Goal: Information Seeking & Learning: Compare options

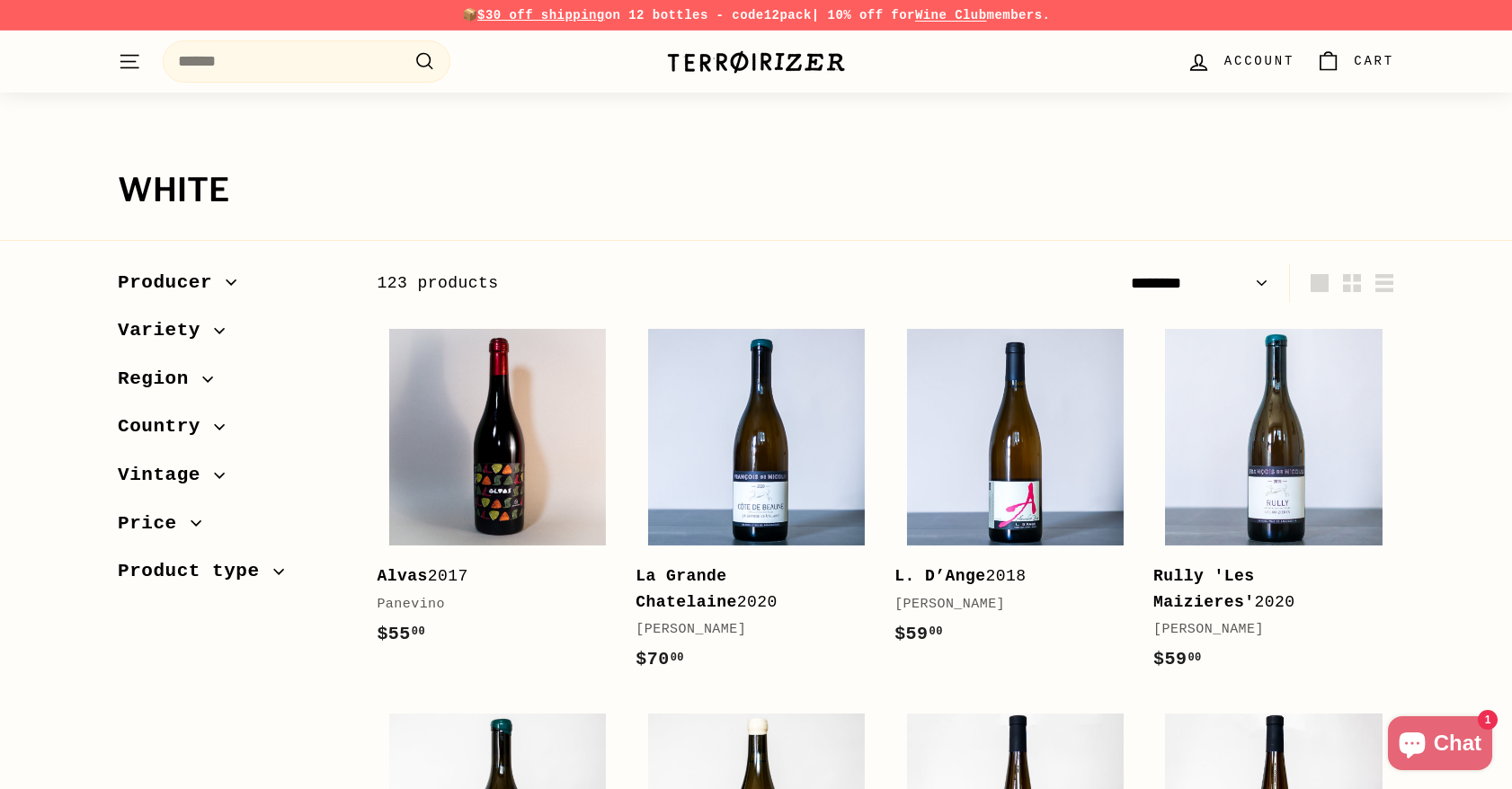
select select "******"
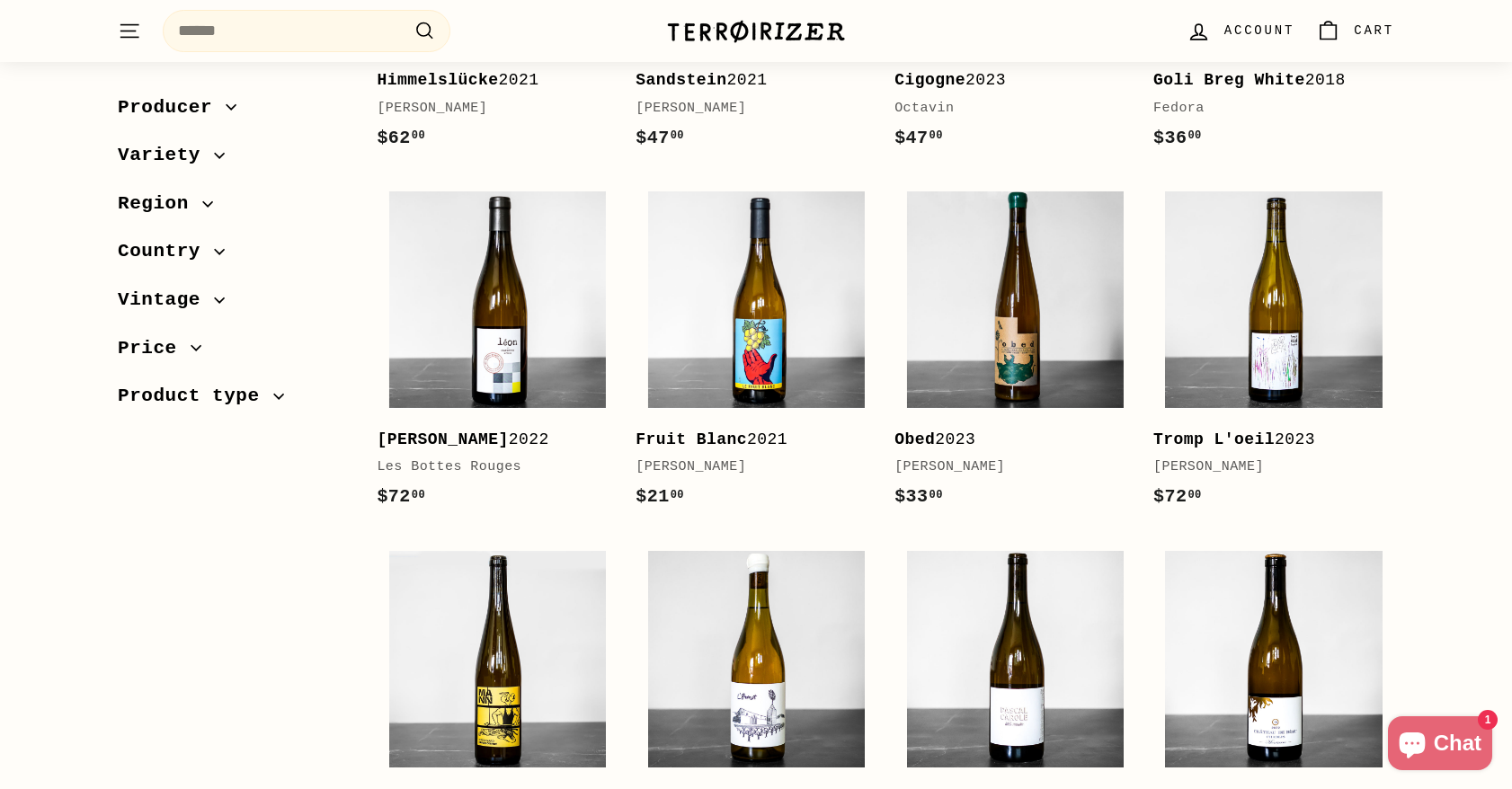
scroll to position [1708, 0]
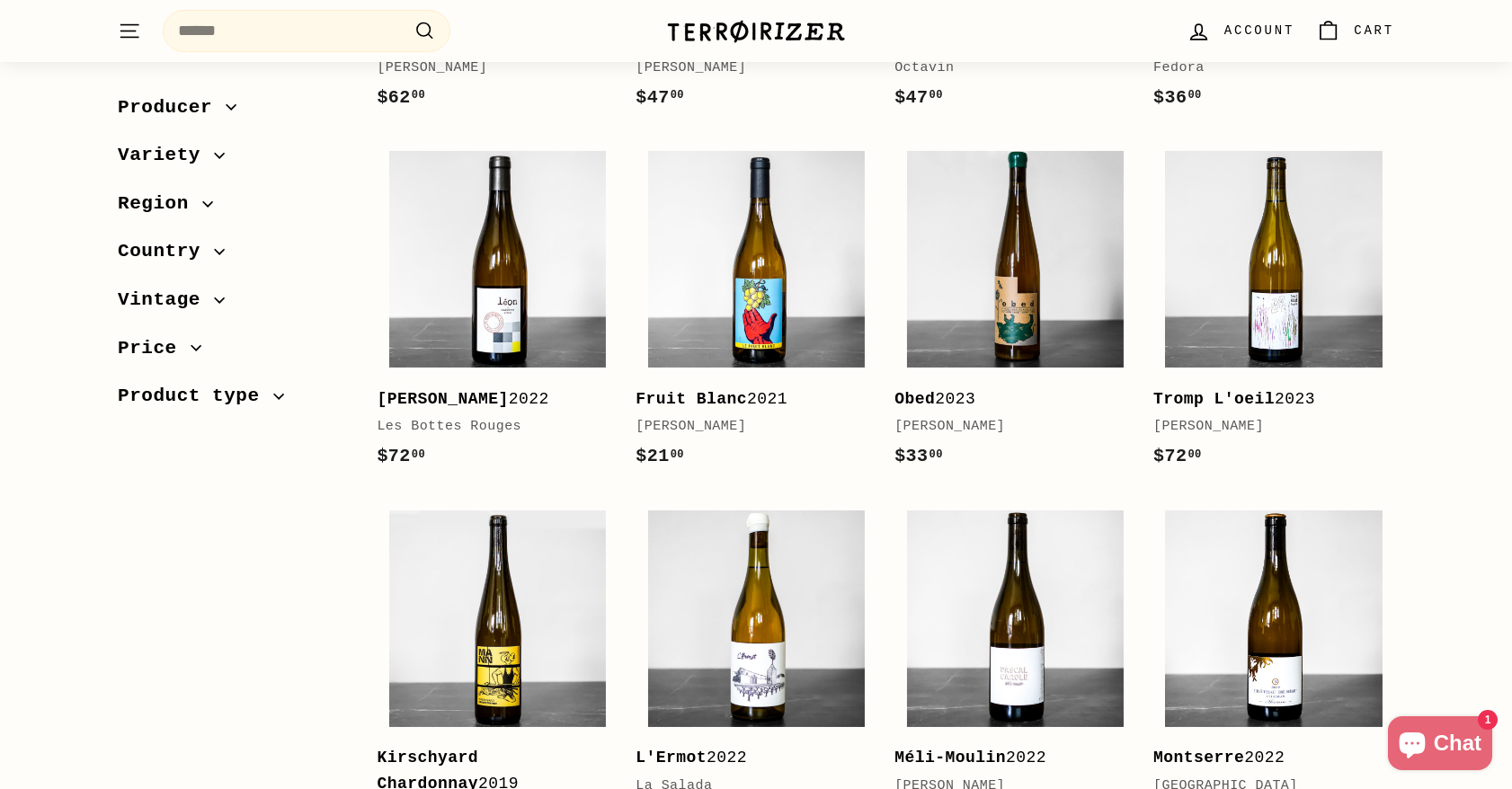
drag, startPoint x: 187, startPoint y: 561, endPoint x: 148, endPoint y: 557, distance: 39.2
click at [148, 557] on div "Sort Featured Best selling Alphabetically, A-Z Alphabetically, Z-A Price, low t…" at bounding box center [746, 558] width 1296 height 4006
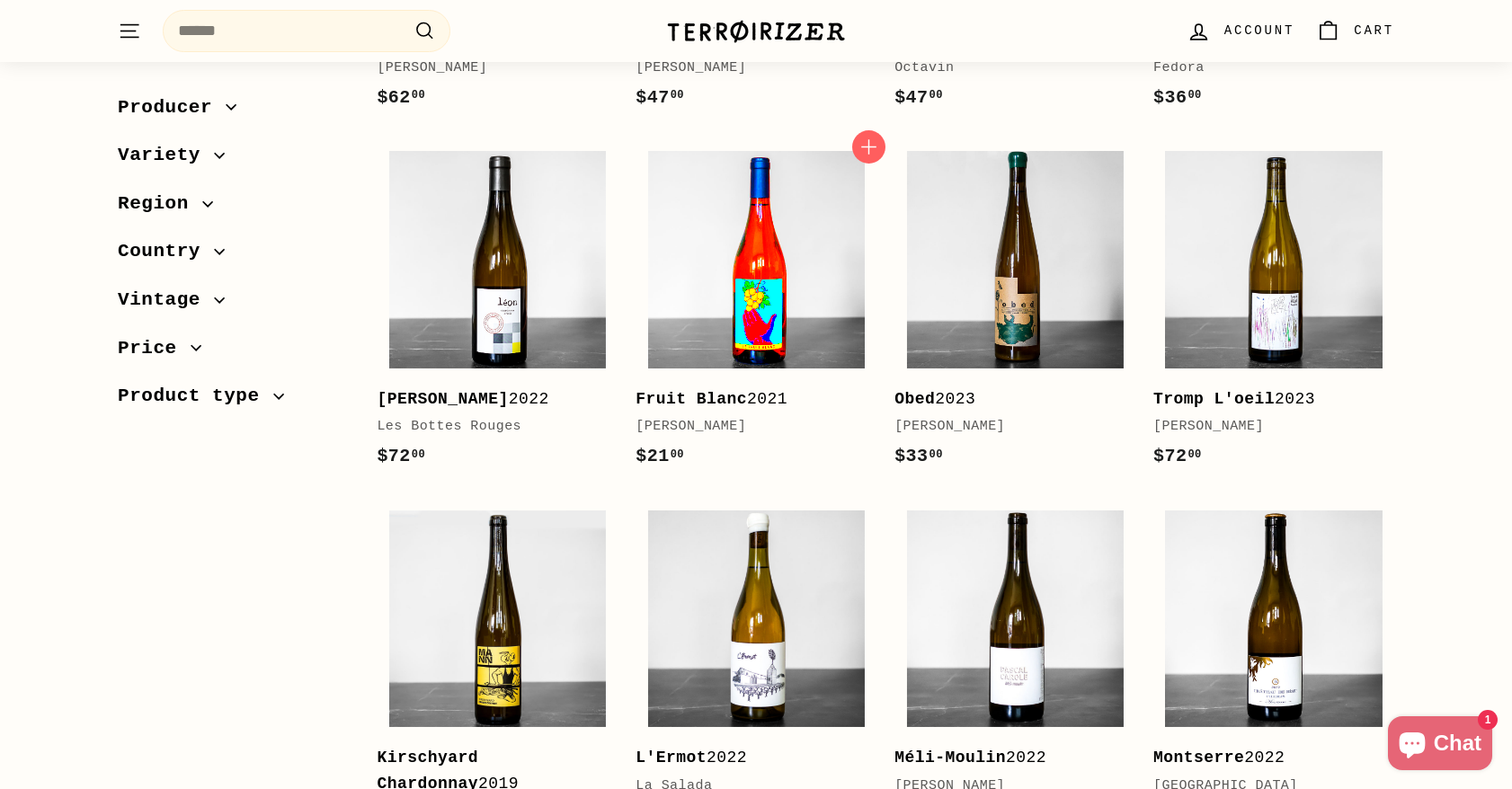
click at [706, 258] on img at bounding box center [757, 259] width 217 height 216
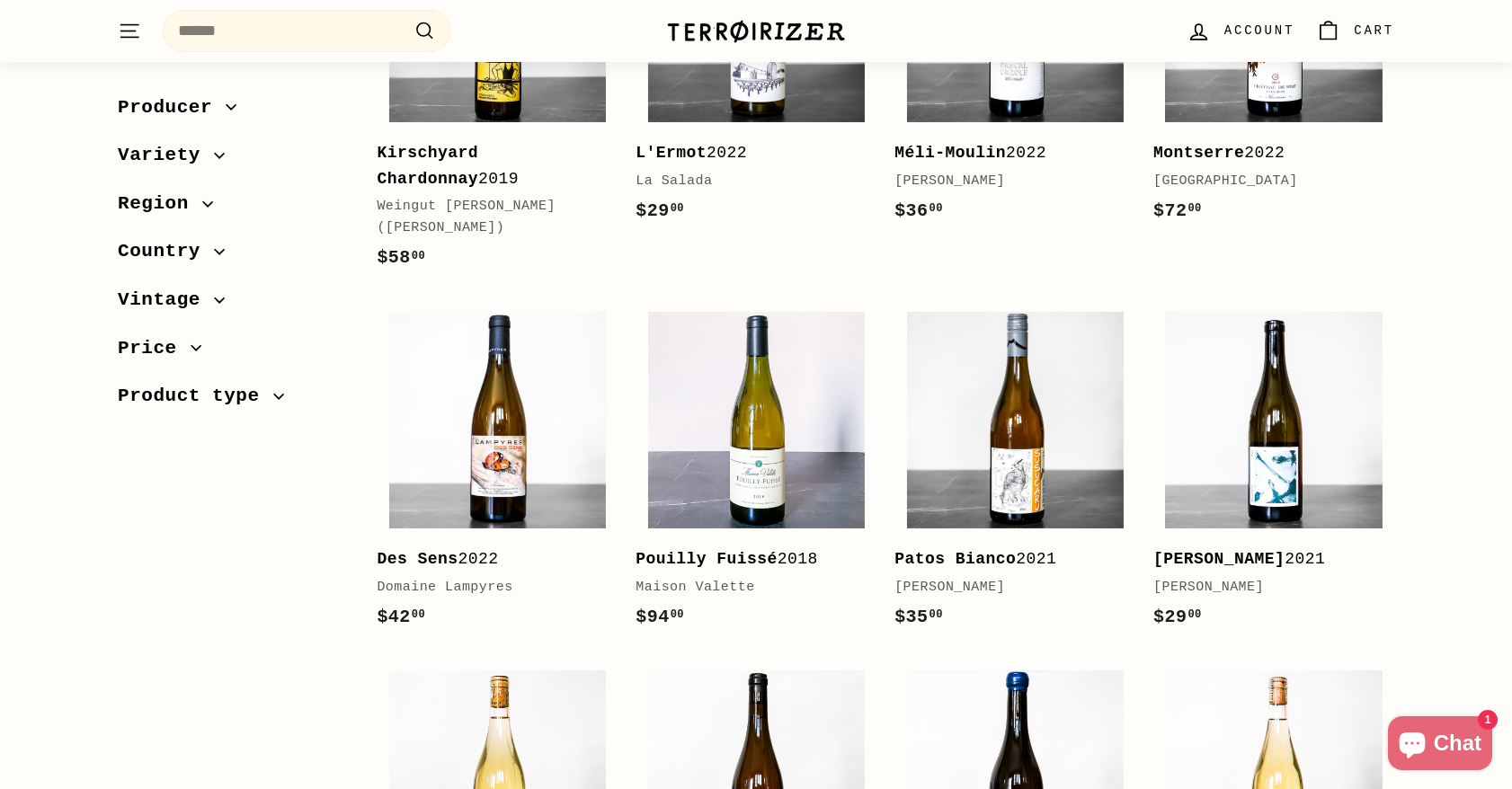
scroll to position [2336, 0]
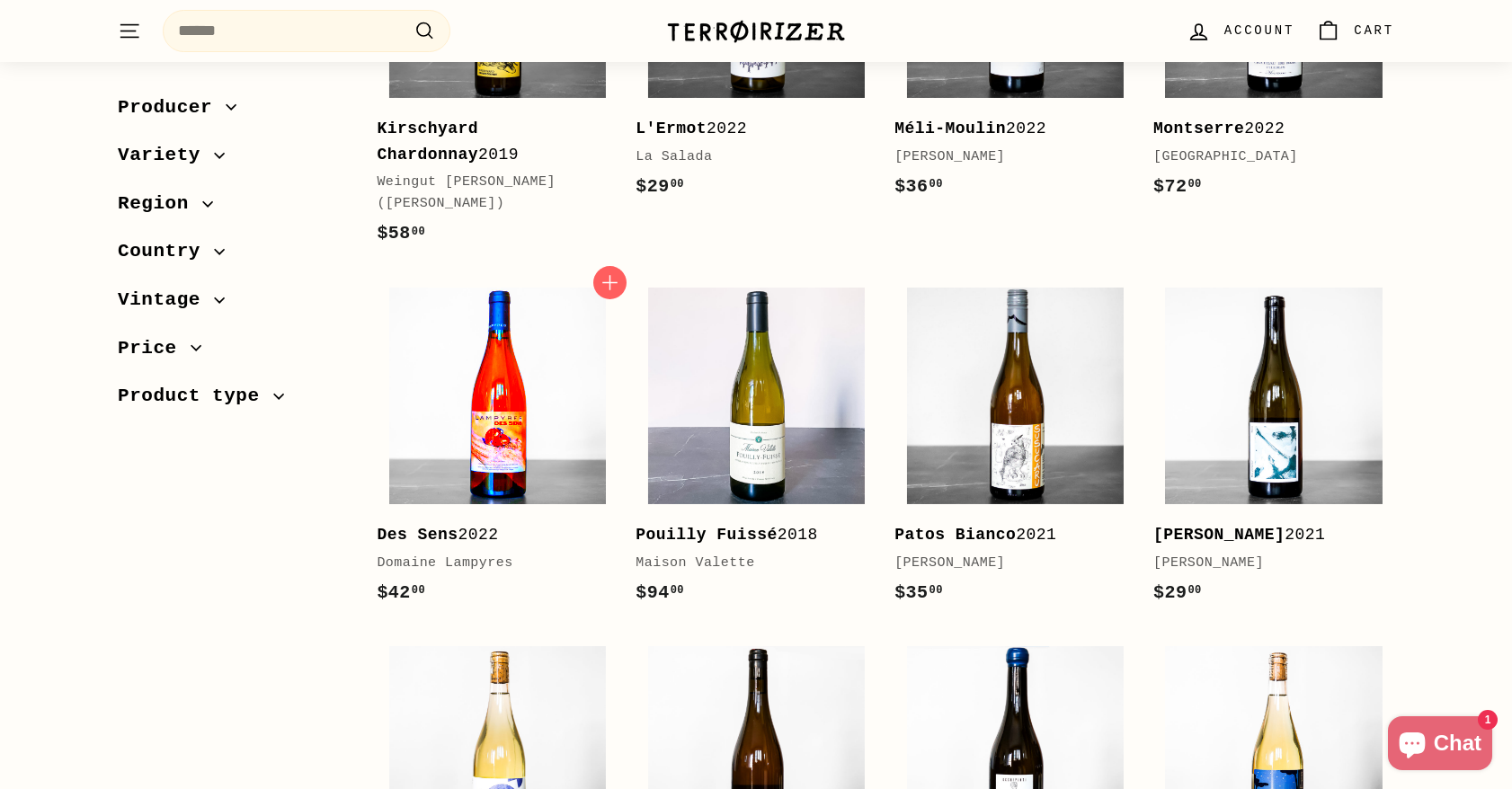
click at [456, 409] on img at bounding box center [498, 396] width 217 height 216
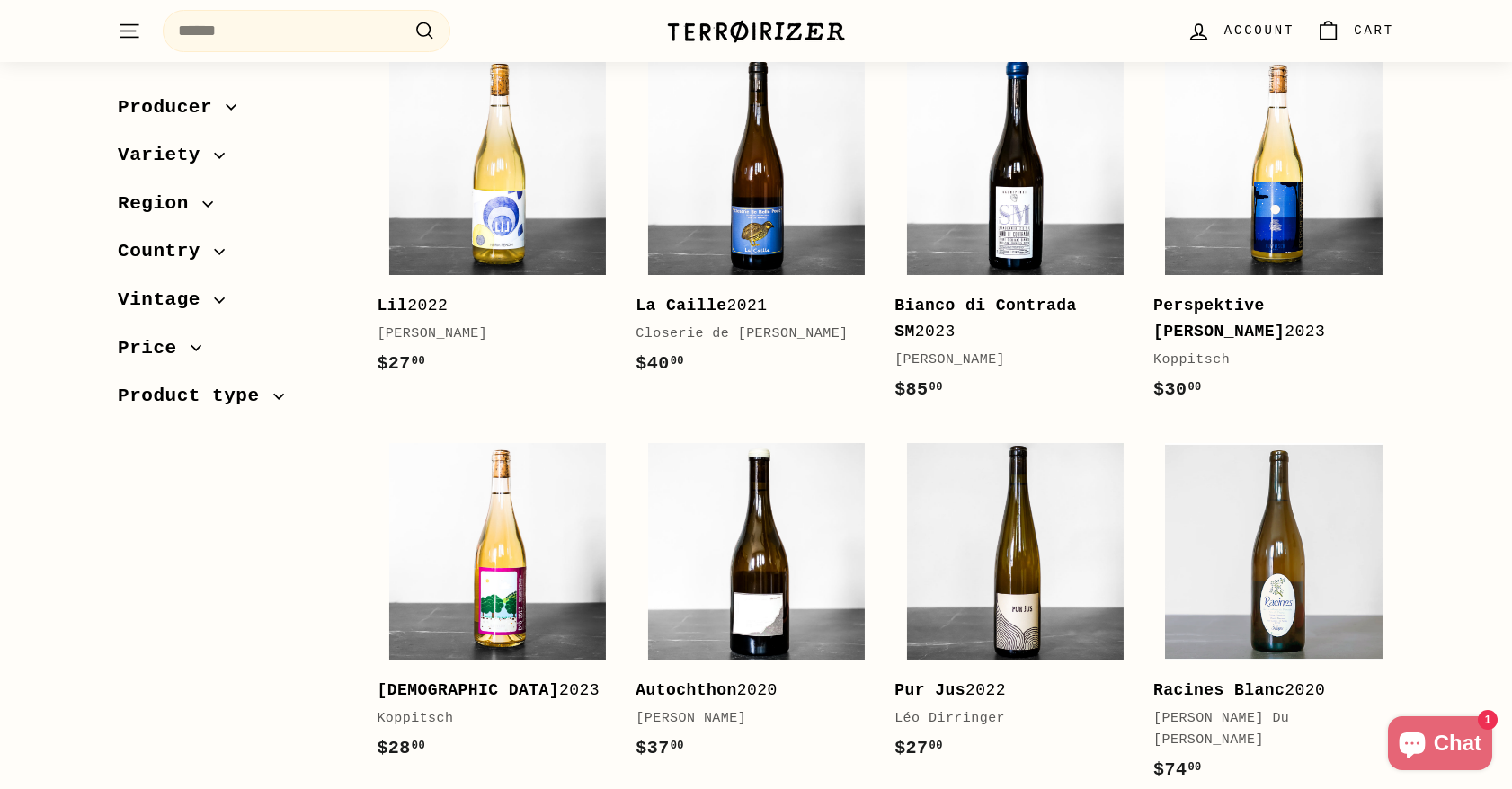
scroll to position [2966, 0]
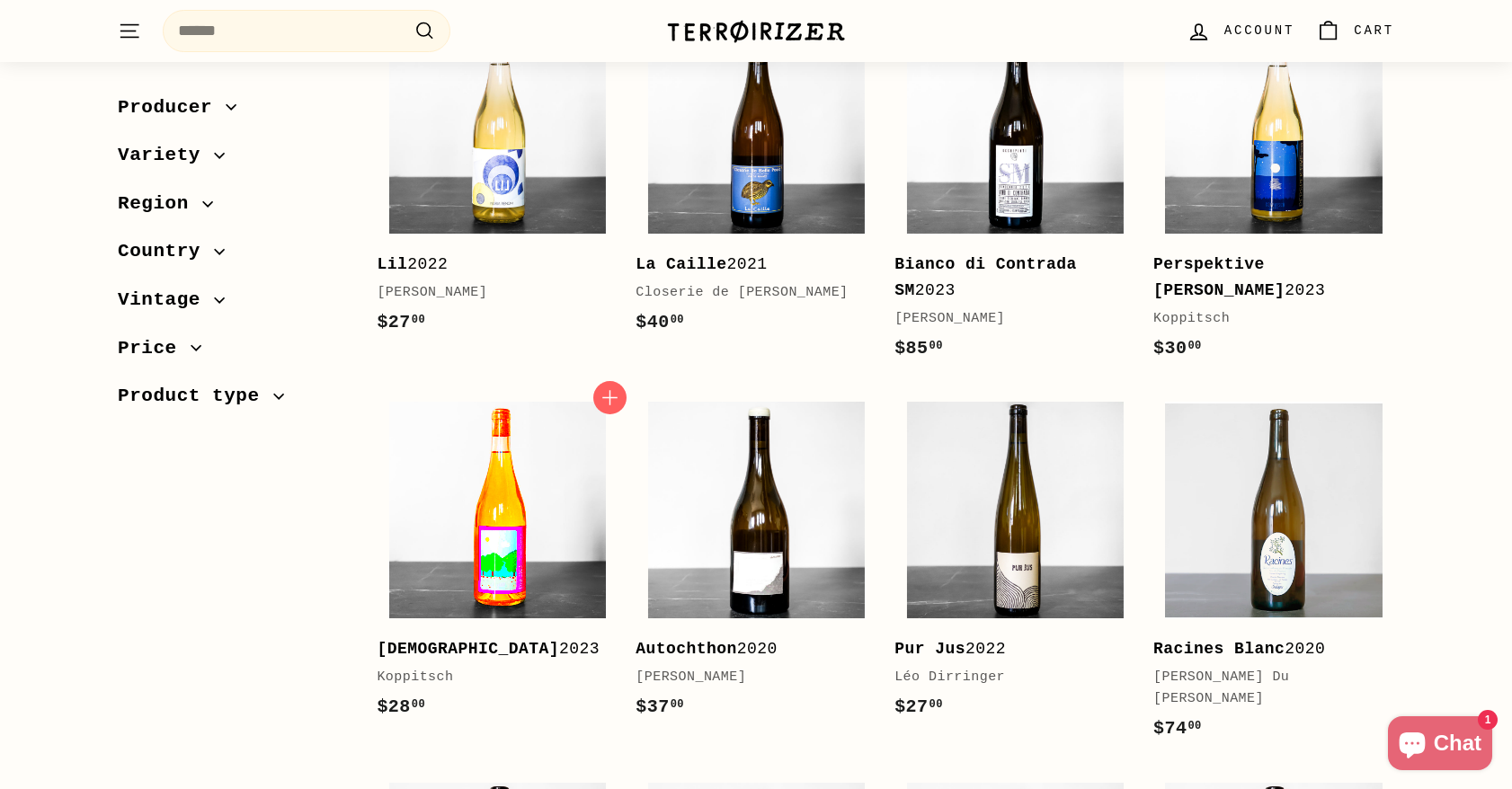
click at [423, 499] on img at bounding box center [498, 510] width 217 height 216
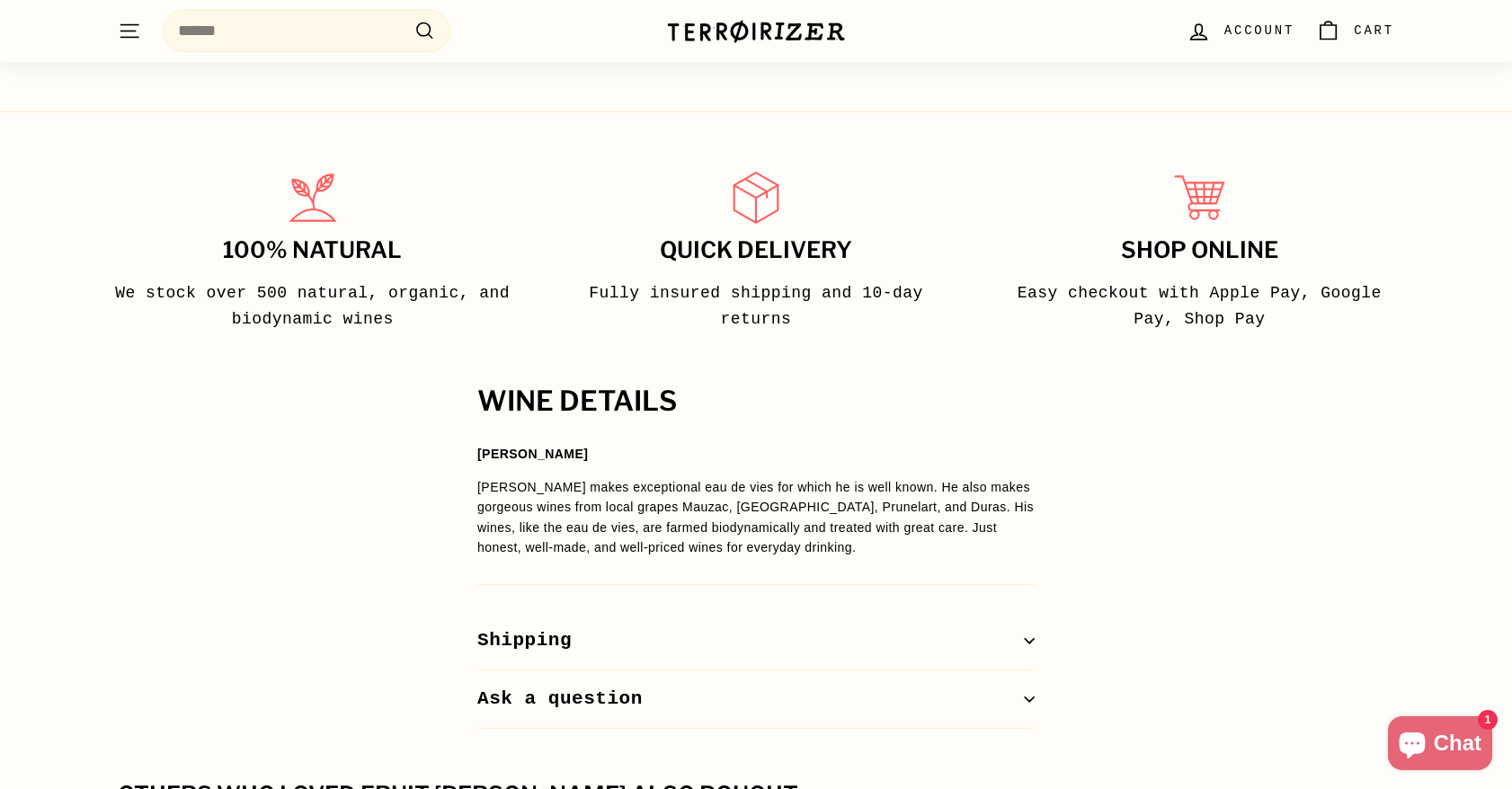
scroll to position [988, 0]
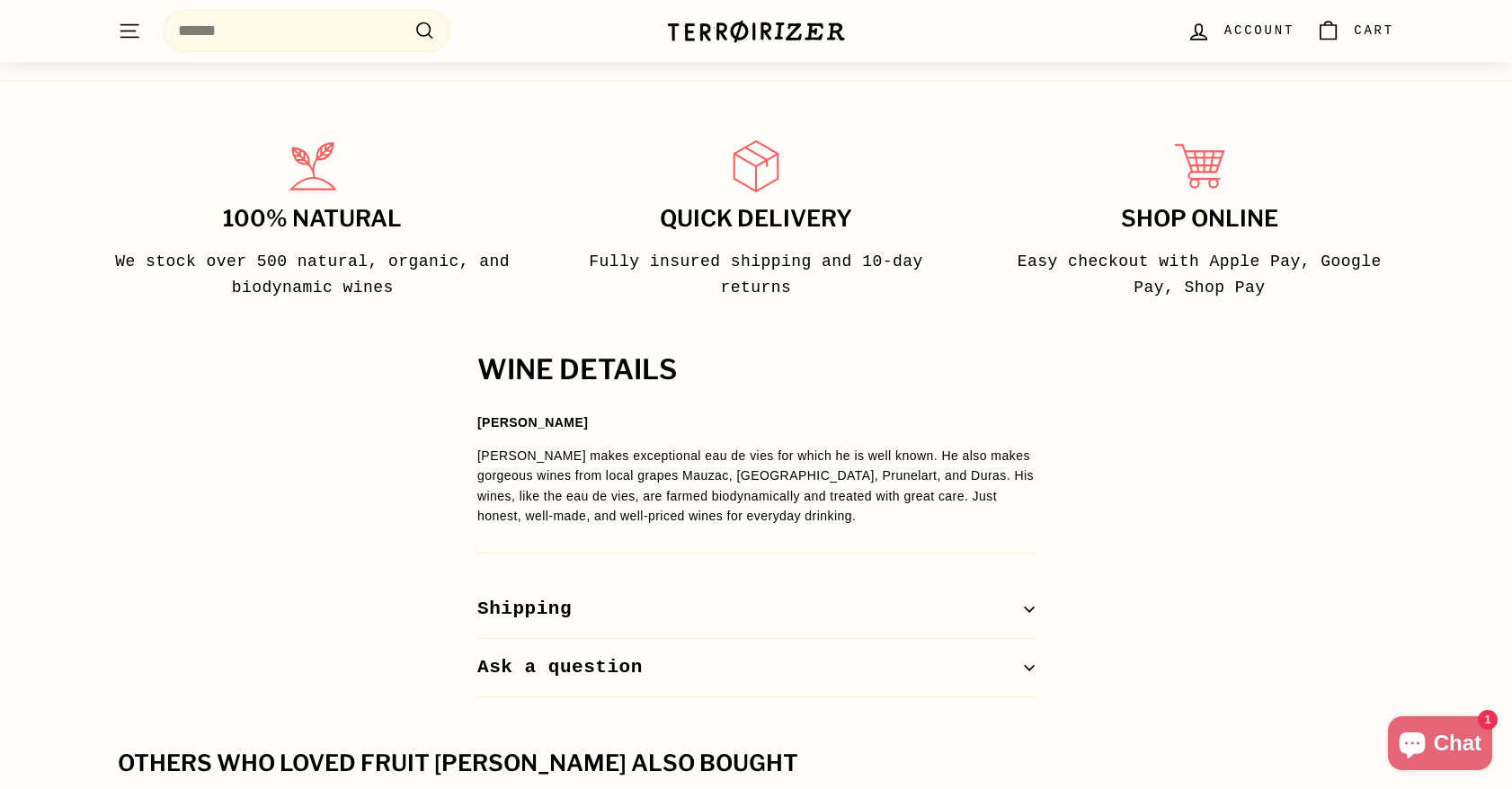
click at [396, 434] on div "WINE DETAILS Laurent Cazottes Laurent makes exceptional eau de vies for which h…" at bounding box center [756, 527] width 1512 height 343
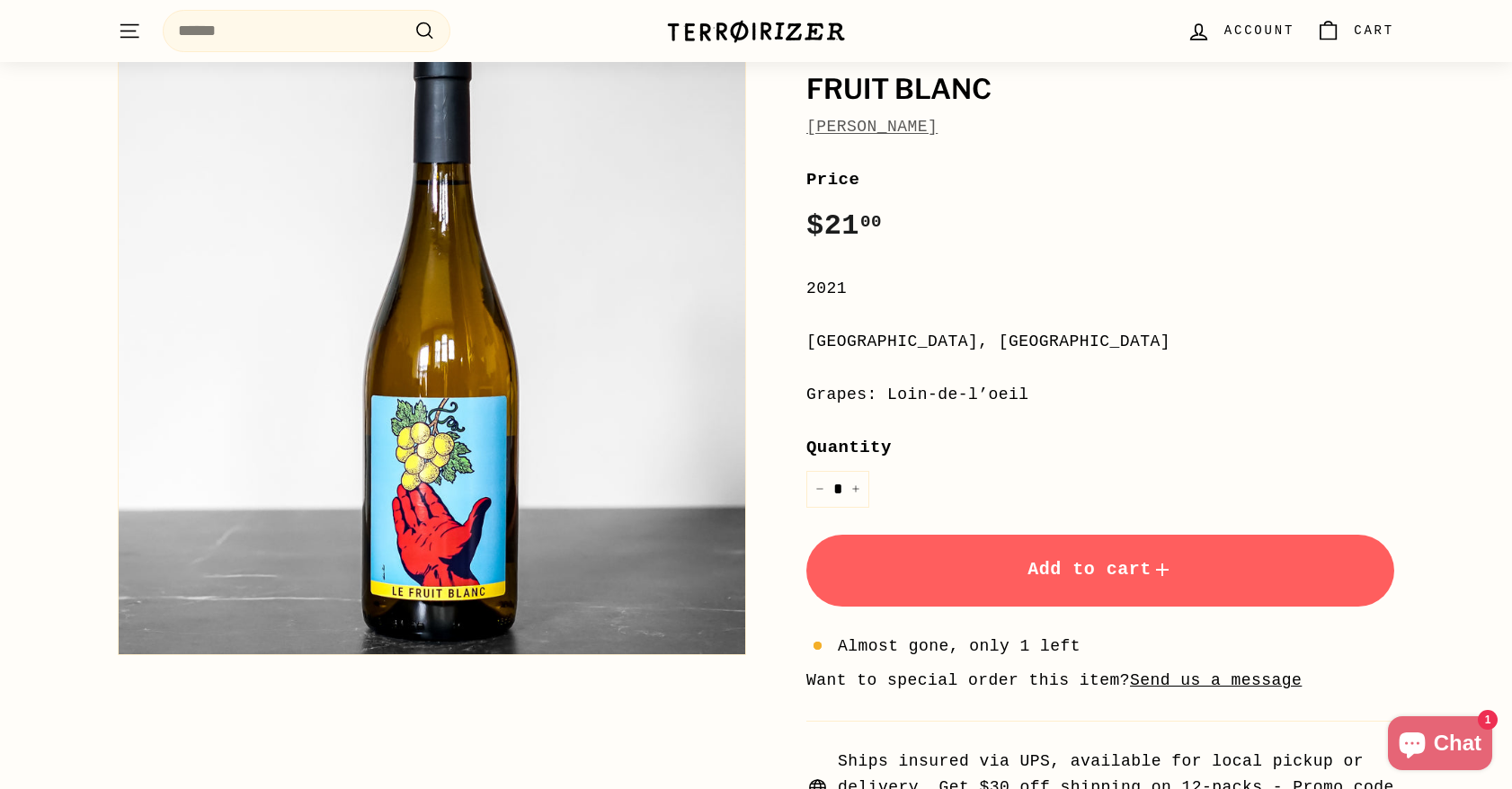
scroll to position [0, 0]
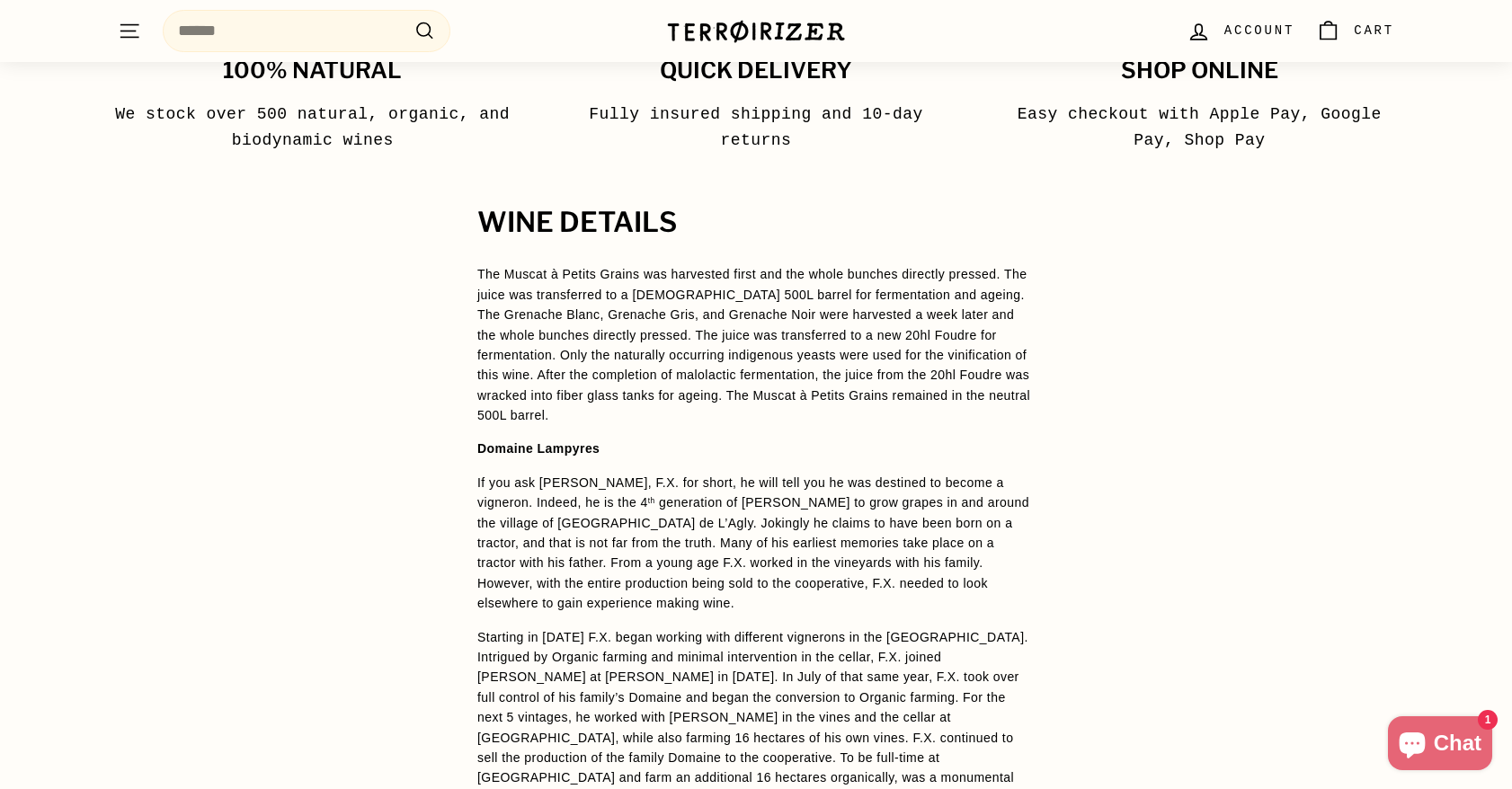
scroll to position [1258, 0]
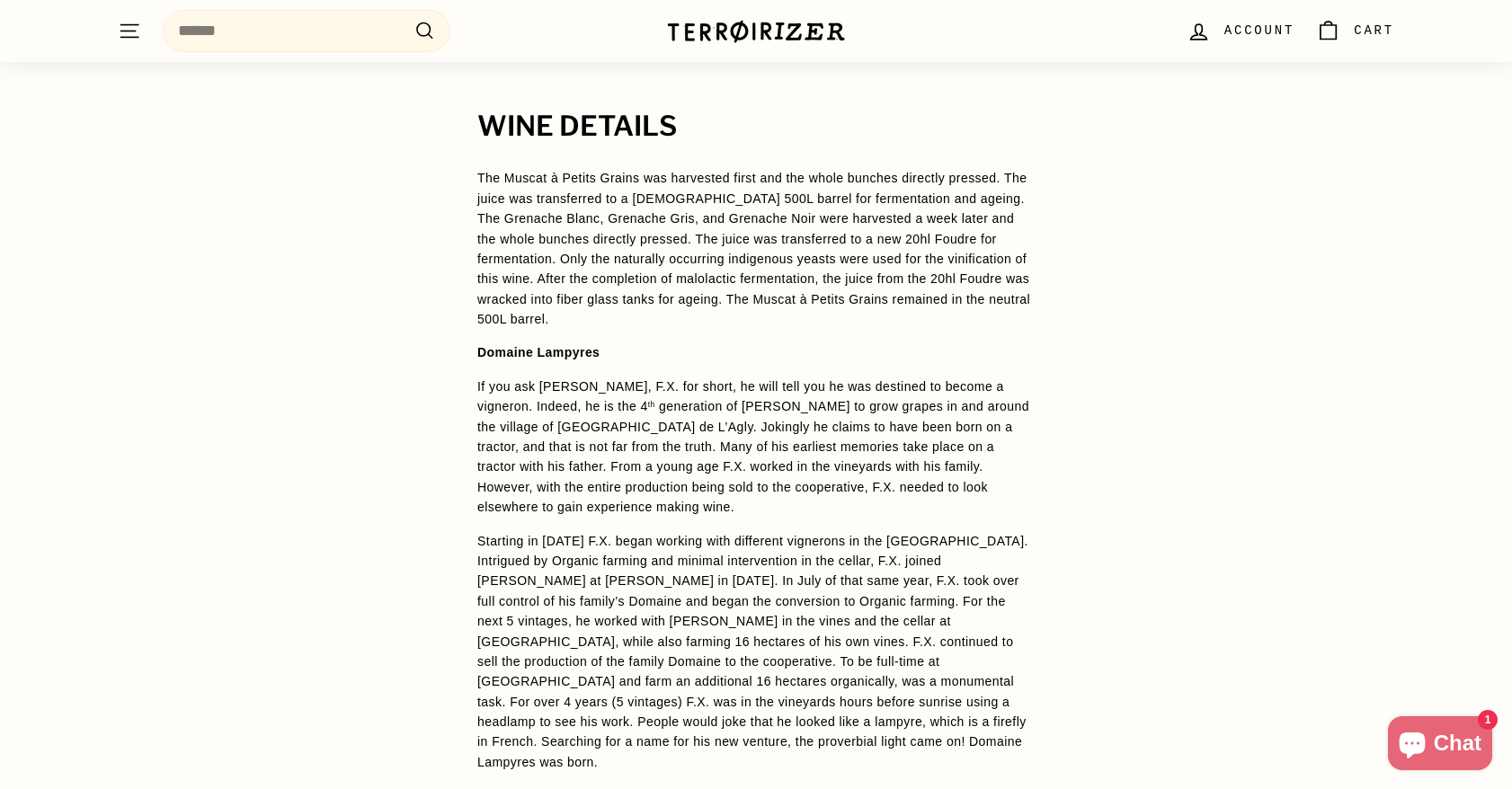
click at [325, 482] on div "WINE DETAILS The Muscat à Petits Grains was harvested first and the whole bunch…" at bounding box center [756, 702] width 1512 height 1181
click at [337, 489] on div "WINE DETAILS The Muscat à Petits Grains was harvested first and the whole bunch…" at bounding box center [756, 702] width 1512 height 1181
drag, startPoint x: 387, startPoint y: 306, endPoint x: 371, endPoint y: 298, distance: 17.9
click at [371, 298] on div "WINE DETAILS The Muscat à Petits Grains was harvested first and the whole bunch…" at bounding box center [756, 702] width 1512 height 1181
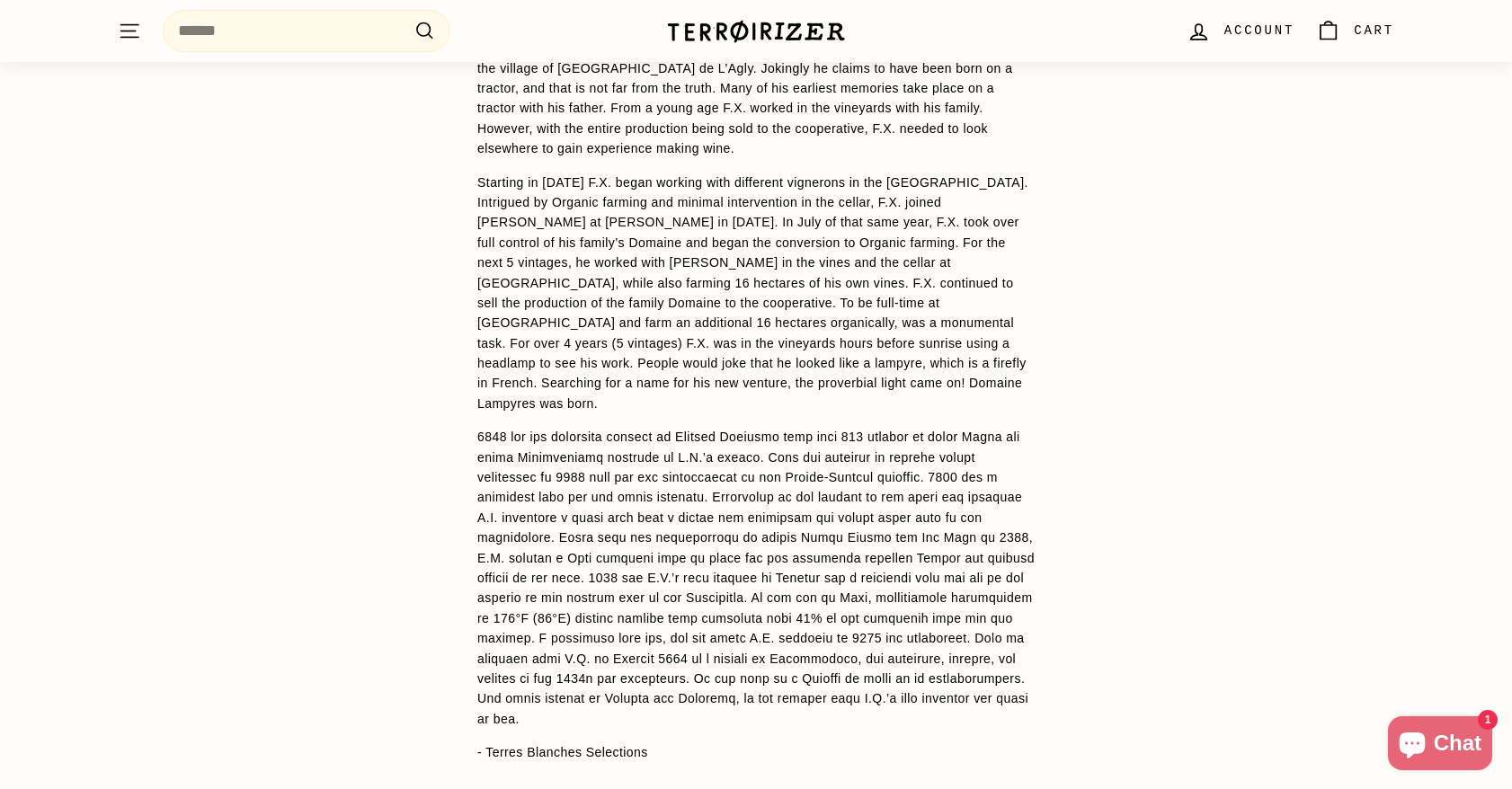
scroll to position [1618, 0]
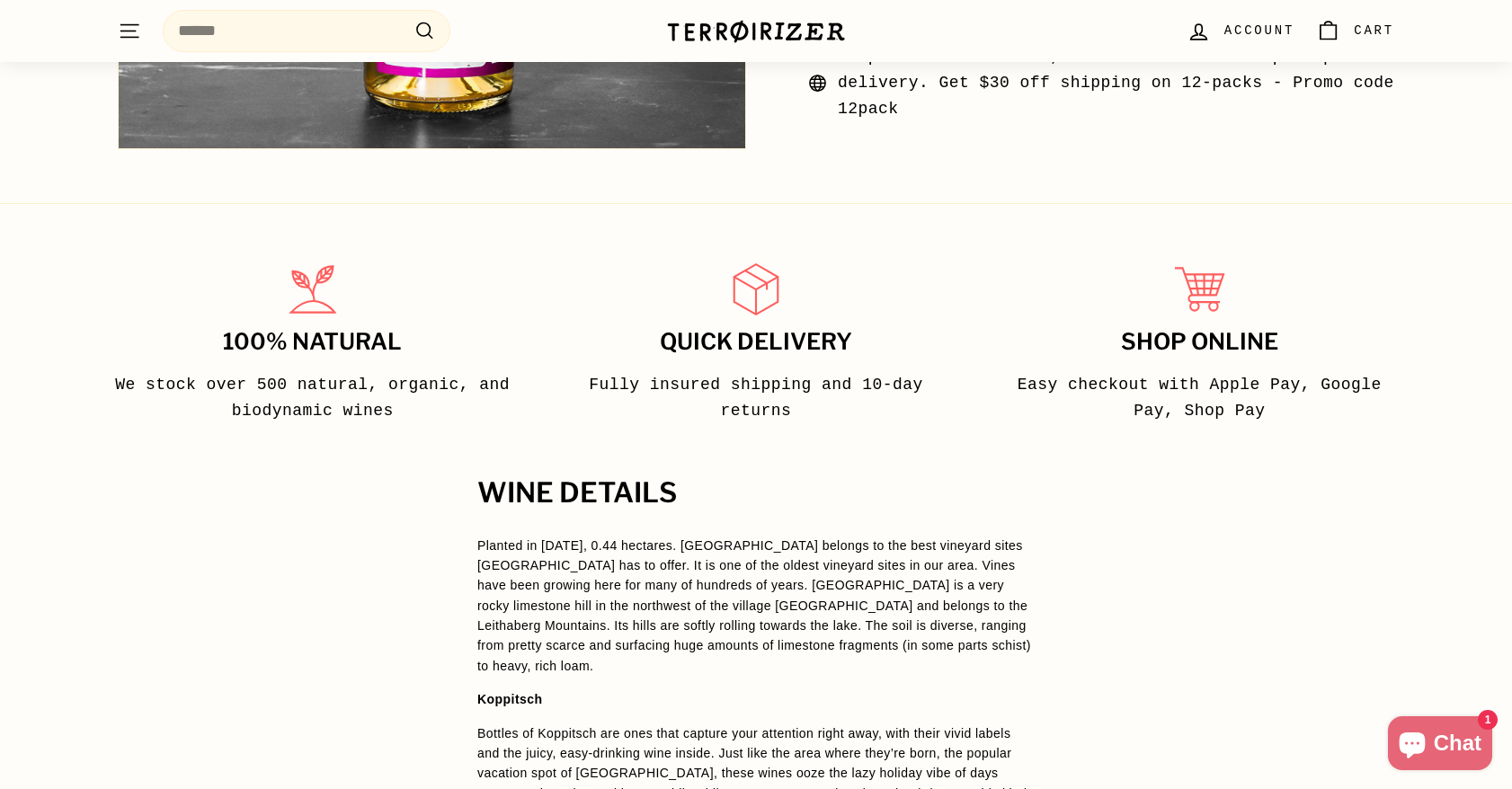
scroll to position [988, 0]
